Goal: Task Accomplishment & Management: Manage account settings

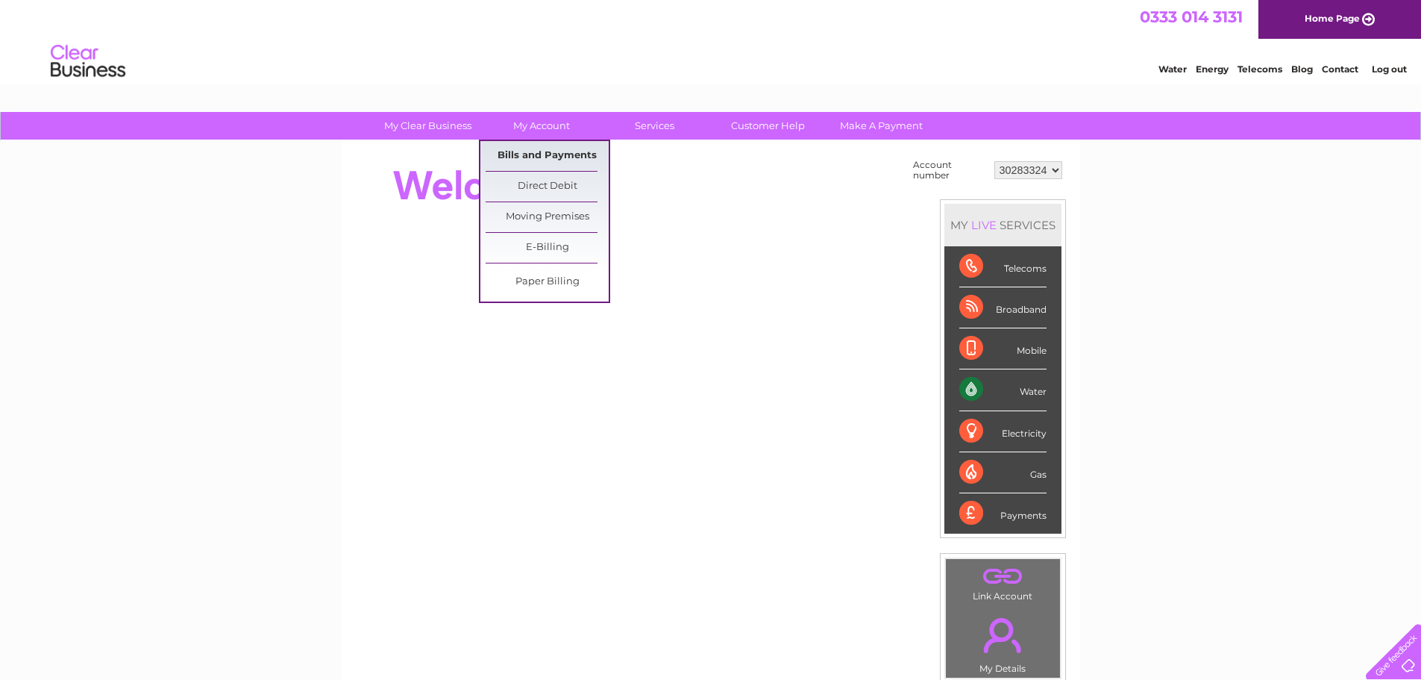
click at [557, 152] on link "Bills and Payments" at bounding box center [547, 156] width 123 height 30
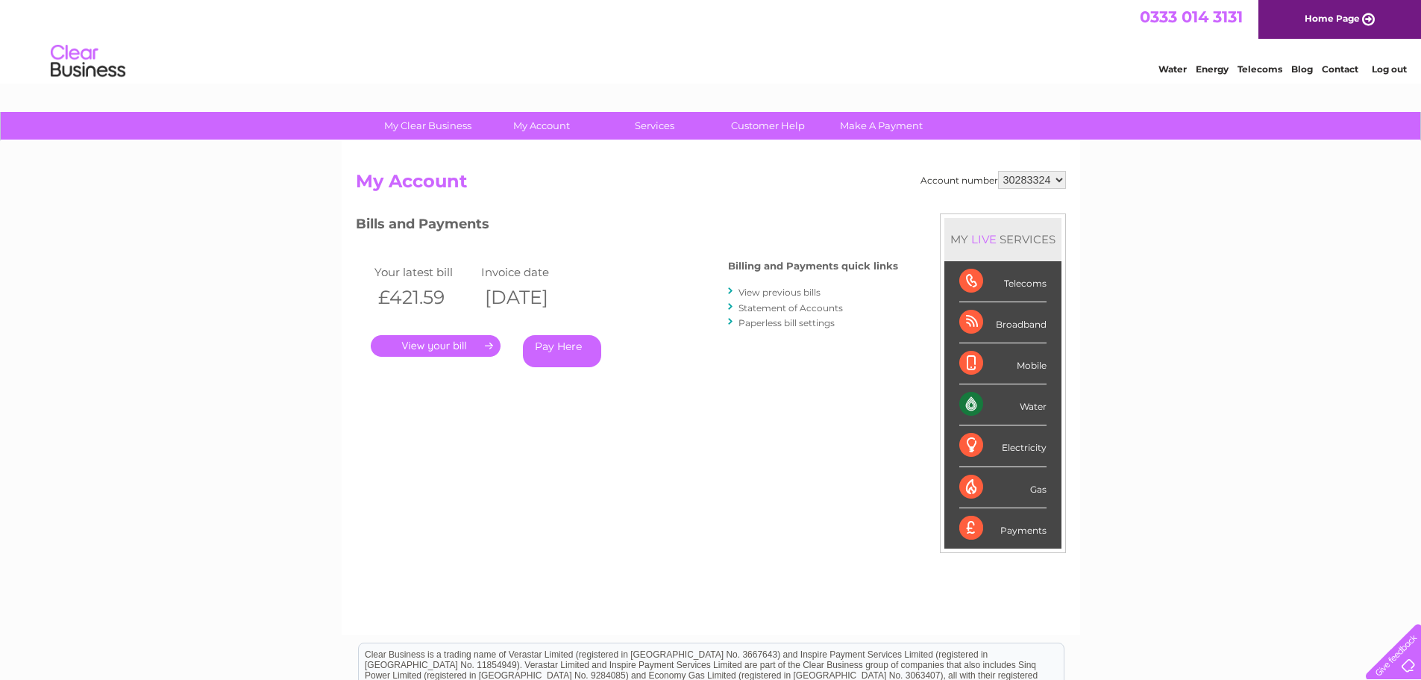
click at [765, 295] on link "View previous bills" at bounding box center [780, 292] width 82 height 11
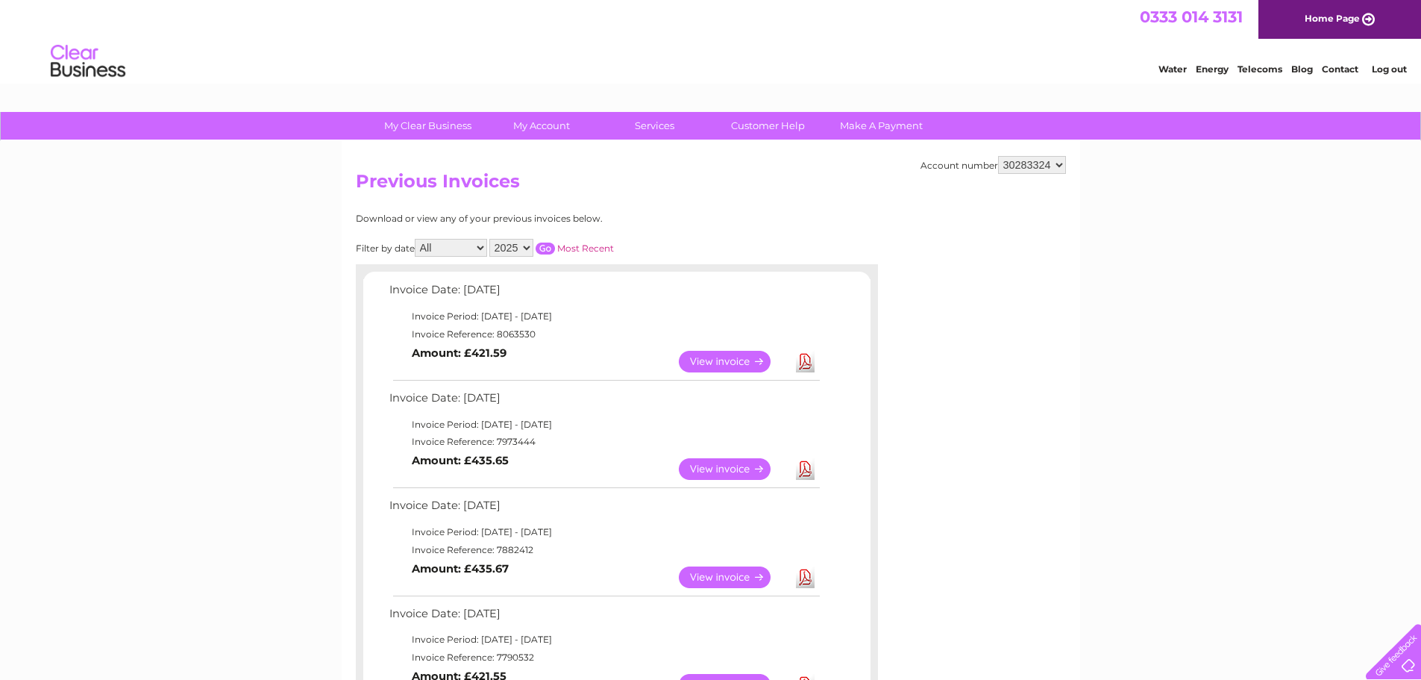
click at [511, 251] on select "2025 2024 2023" at bounding box center [511, 248] width 44 height 18
select select "2023"
click at [491, 239] on select "2025 2024 2023" at bounding box center [511, 248] width 44 height 18
click at [549, 250] on input "button" at bounding box center [545, 249] width 19 height 12
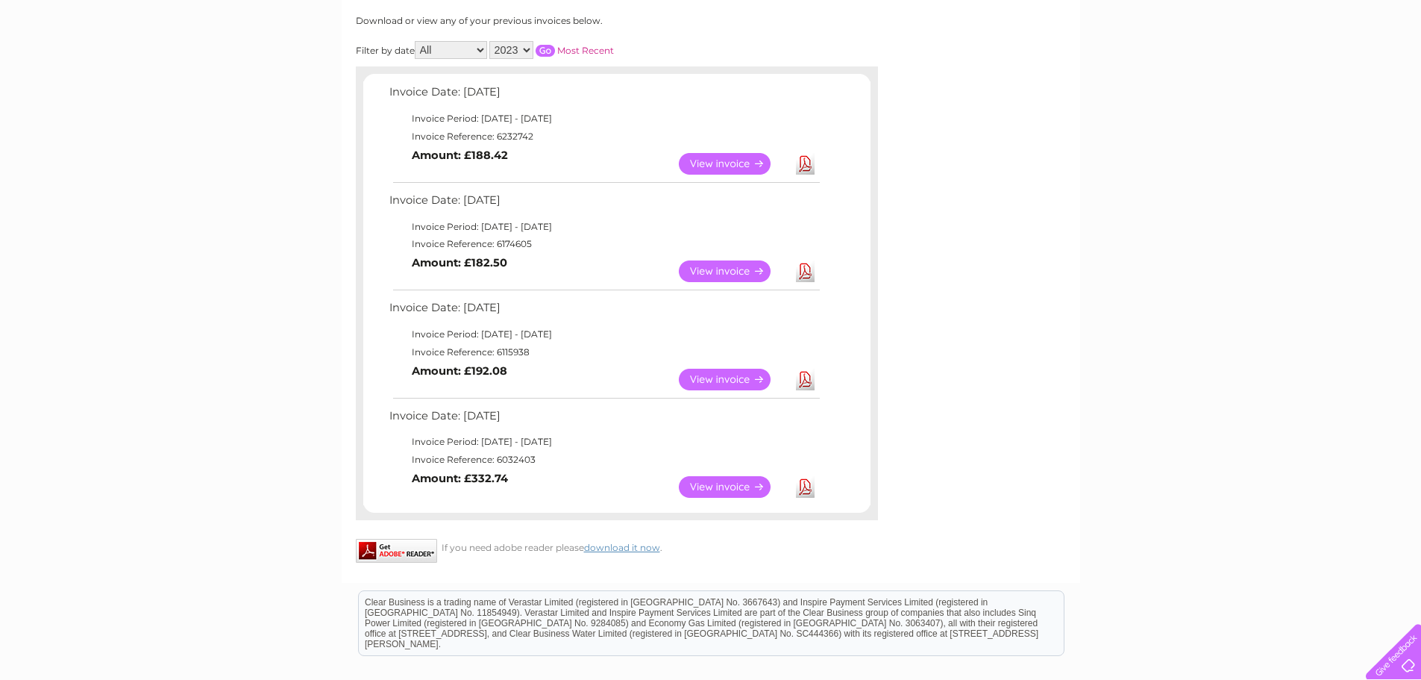
scroll to position [224, 0]
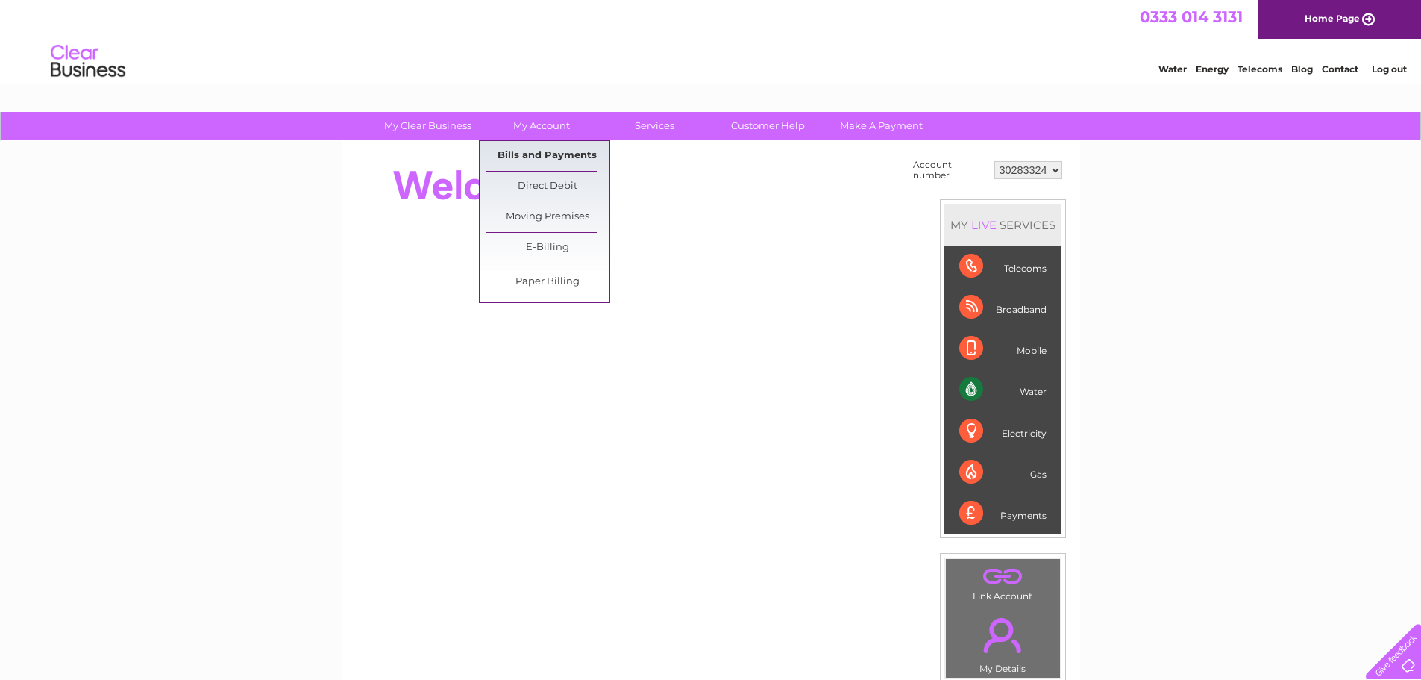
click at [566, 154] on link "Bills and Payments" at bounding box center [547, 156] width 123 height 30
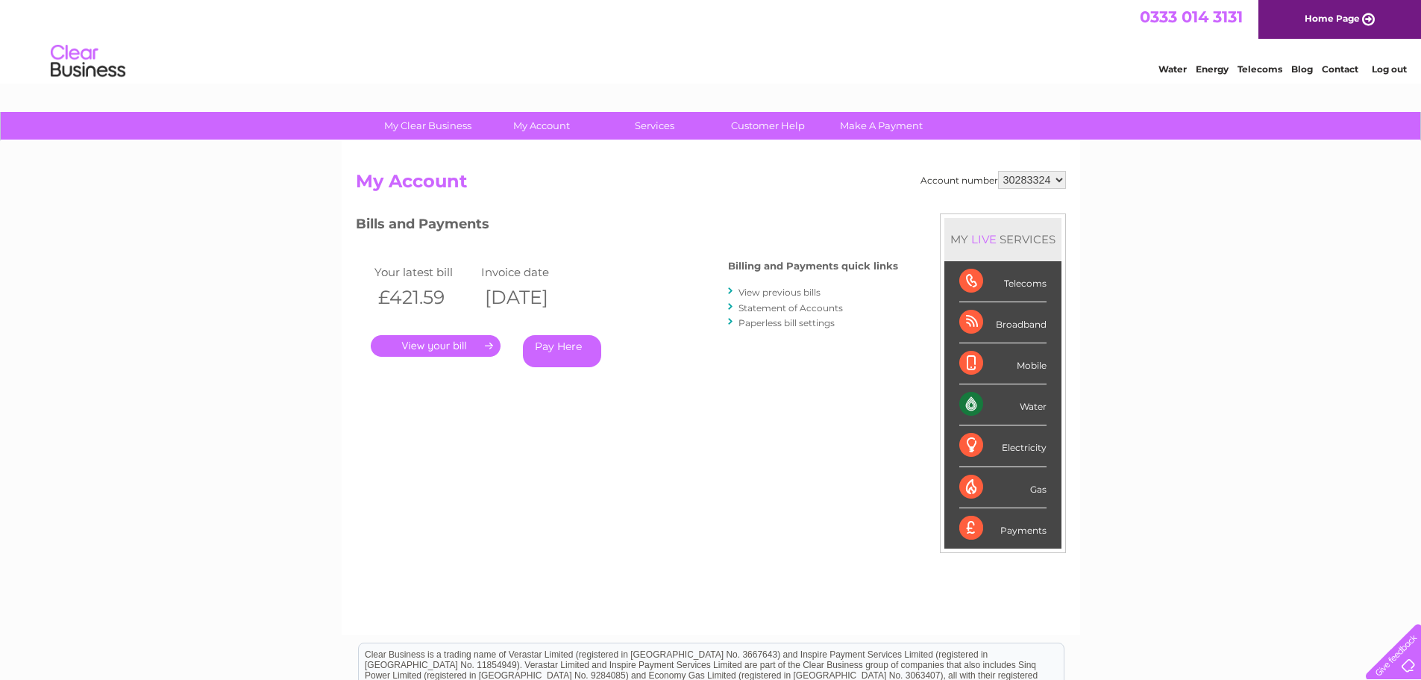
click at [771, 290] on link "View previous bills" at bounding box center [780, 292] width 82 height 11
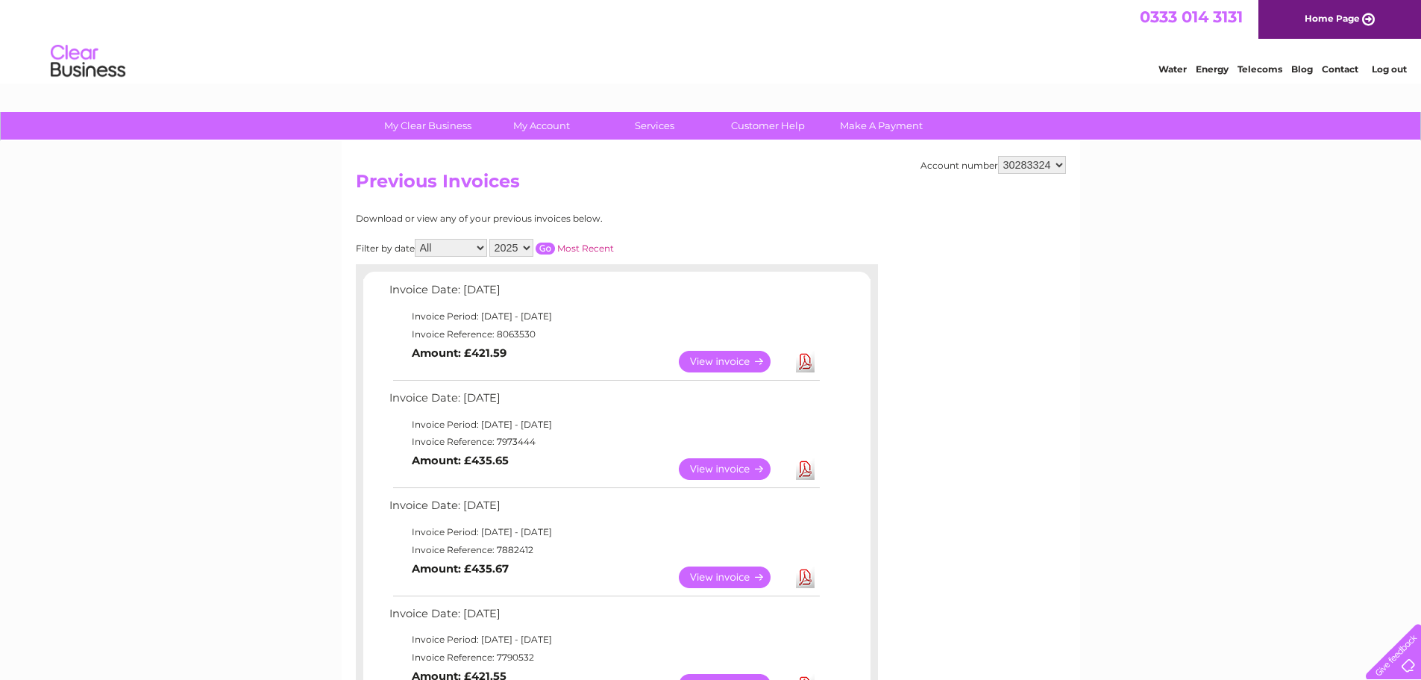
click at [525, 252] on select "2025 2024 2023" at bounding box center [511, 248] width 44 height 18
select select "2023"
click at [491, 239] on select "2025 2024 2023" at bounding box center [511, 248] width 44 height 18
click at [551, 250] on input "button" at bounding box center [545, 249] width 19 height 12
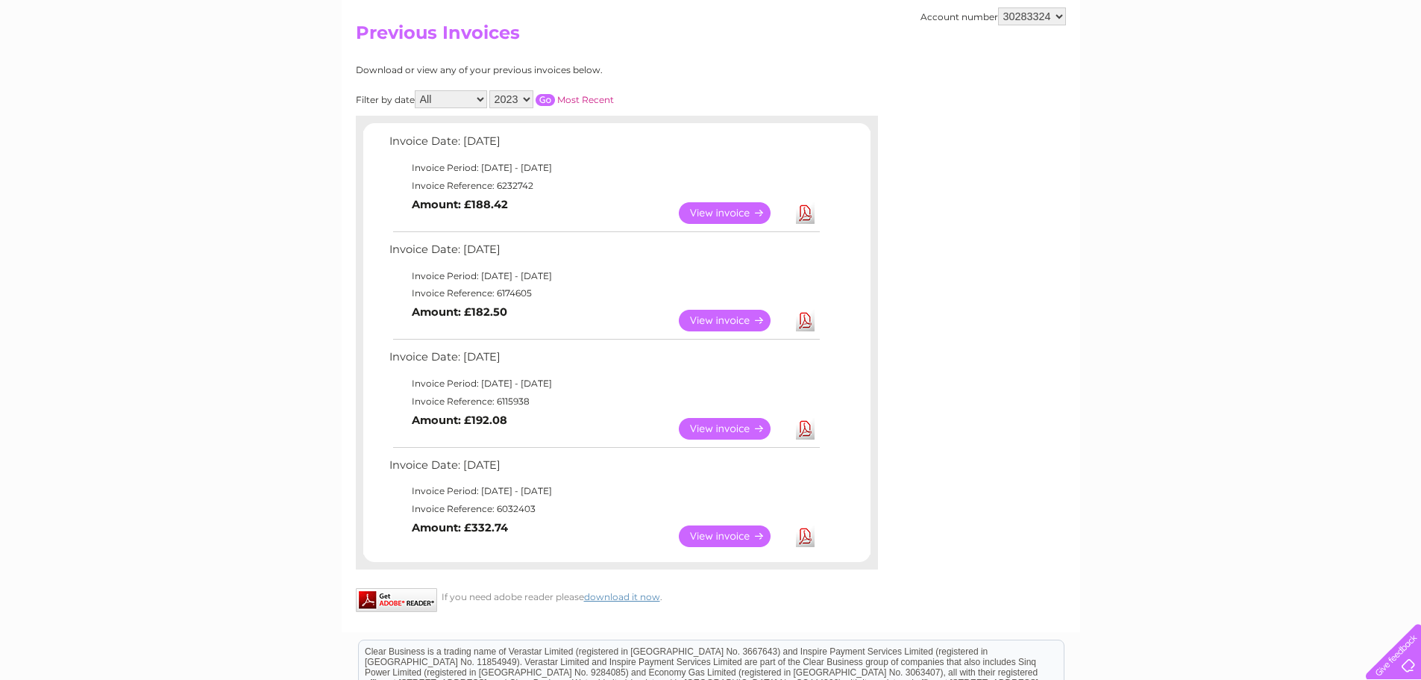
scroll to position [149, 0]
click at [710, 322] on link "View" at bounding box center [734, 320] width 110 height 22
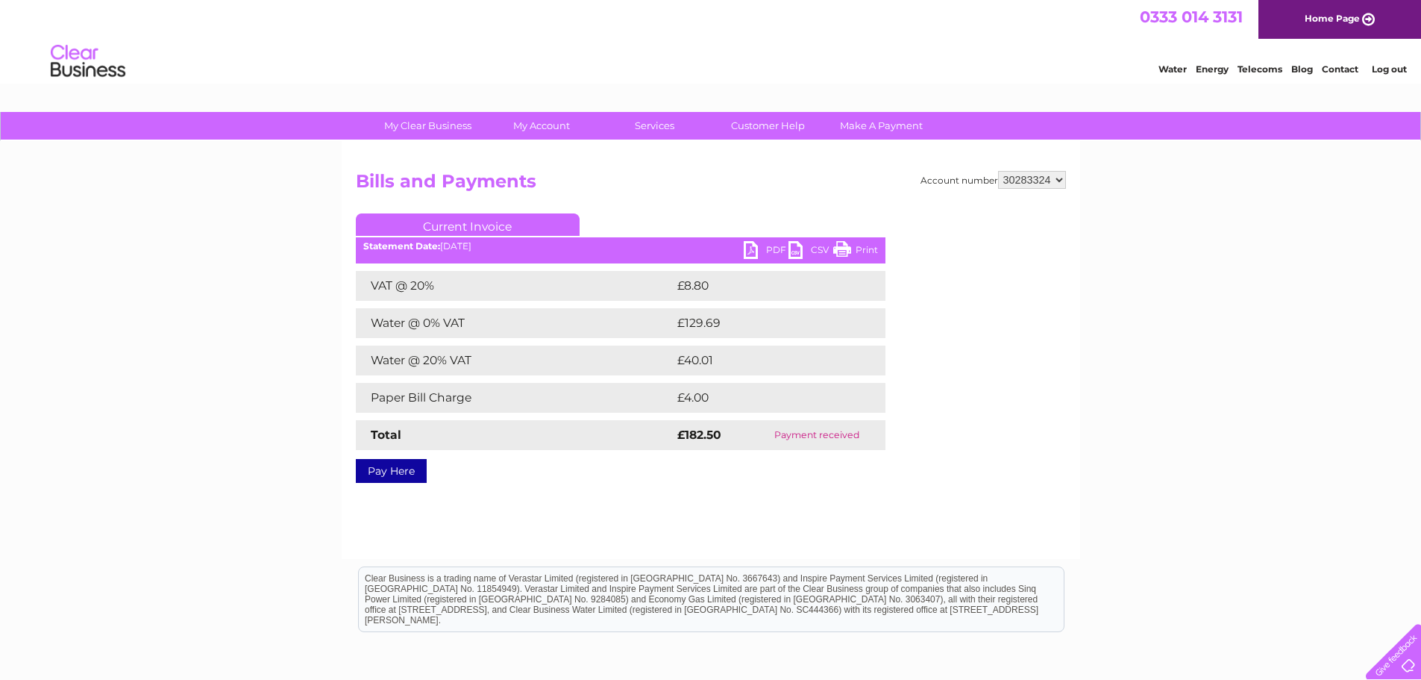
click at [758, 252] on link "PDF" at bounding box center [766, 252] width 45 height 22
